Goal: Find contact information: Find contact information

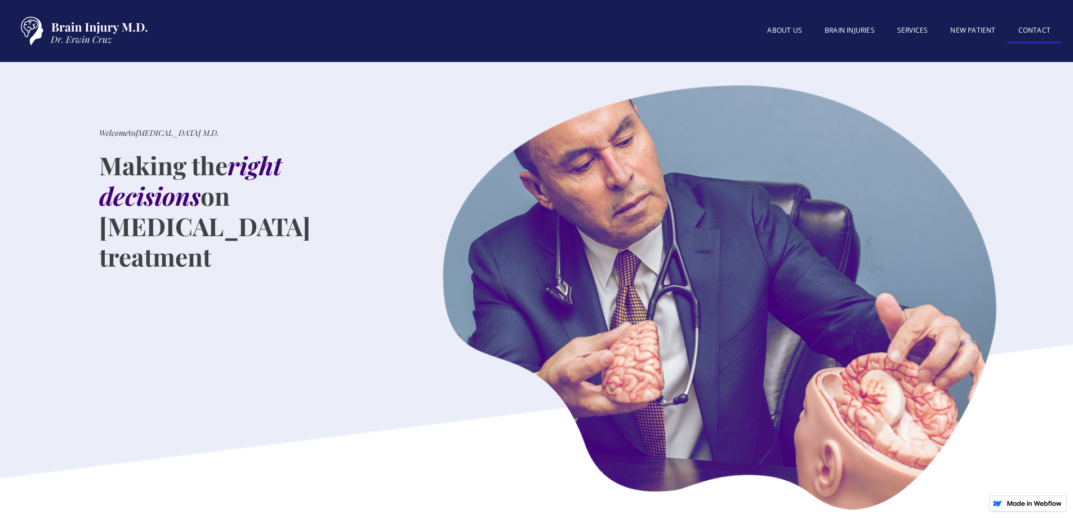
click at [1034, 26] on link "Contact" at bounding box center [1034, 31] width 55 height 24
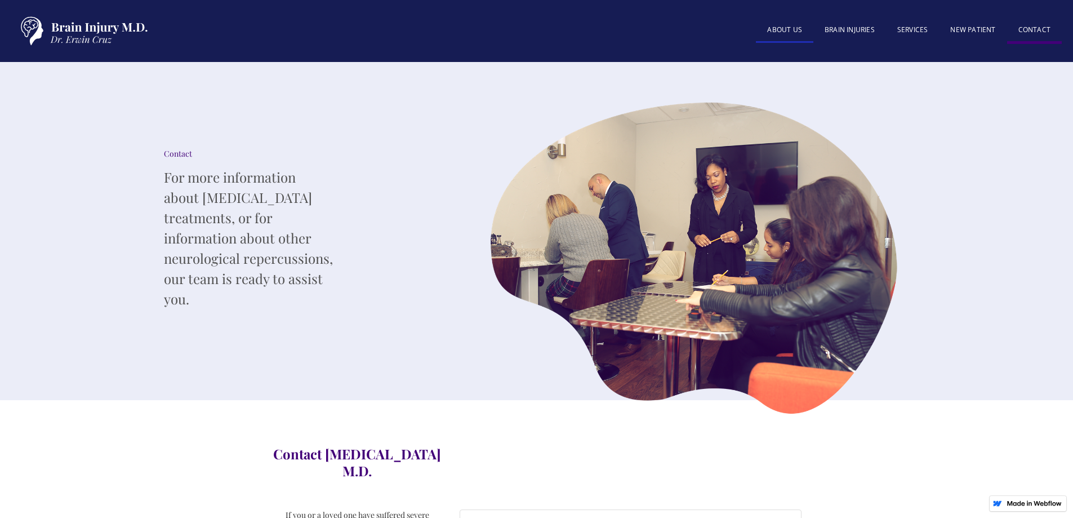
click at [794, 29] on link "About US" at bounding box center [784, 31] width 57 height 24
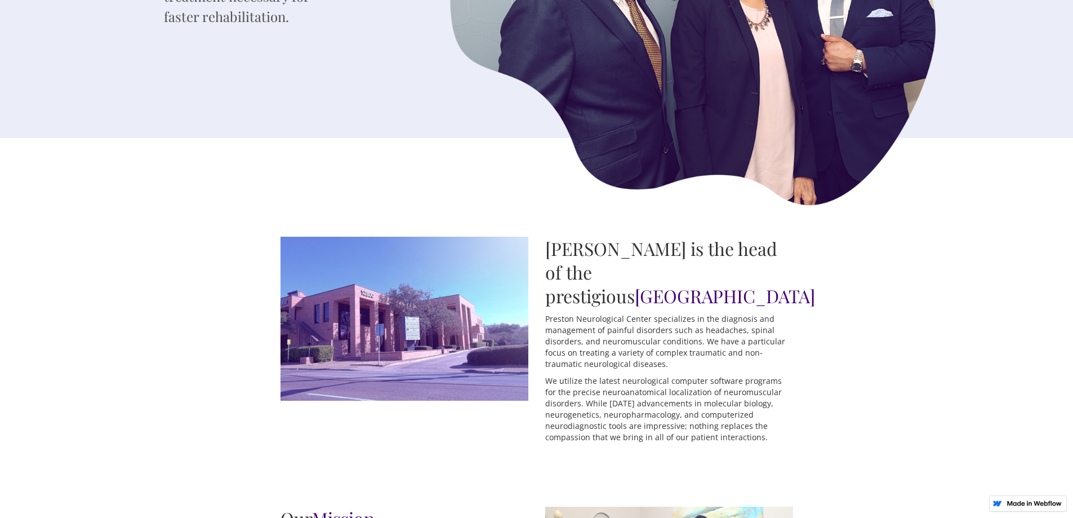
scroll to position [282, 0]
